Goal: Task Accomplishment & Management: Use online tool/utility

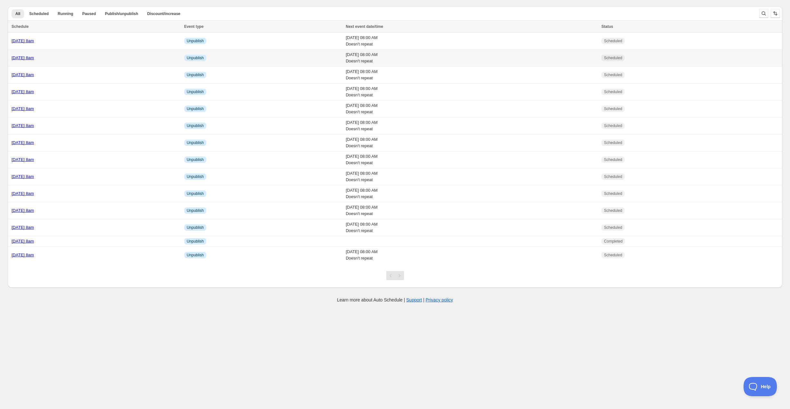
click at [117, 55] on div "[DATE] 8am" at bounding box center [96, 58] width 169 height 6
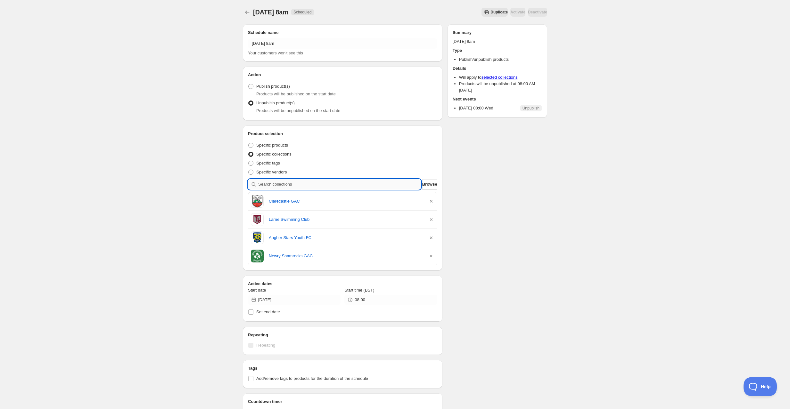
click at [285, 187] on input "search" at bounding box center [339, 184] width 163 height 10
type input "g"
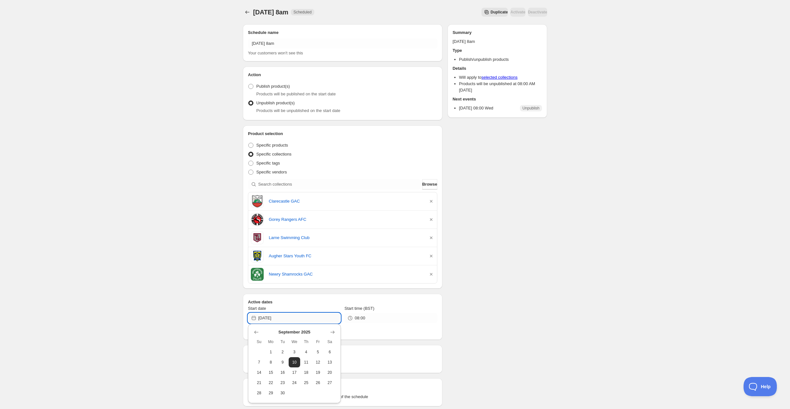
click at [301, 316] on input "[DATE]" at bounding box center [299, 318] width 82 height 10
click at [189, 330] on div "[DATE] 8am. This page is ready [DATE] 8am Scheduled Duplicate Activate Deactiva…" at bounding box center [395, 282] width 790 height 564
